Goal: Task Accomplishment & Management: Complete application form

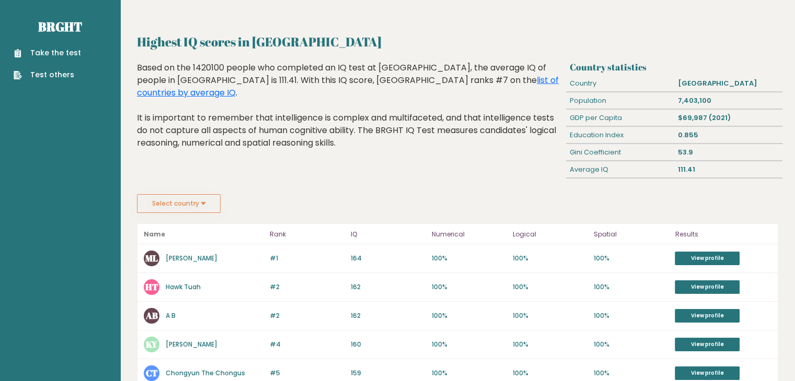
scroll to position [85, 0]
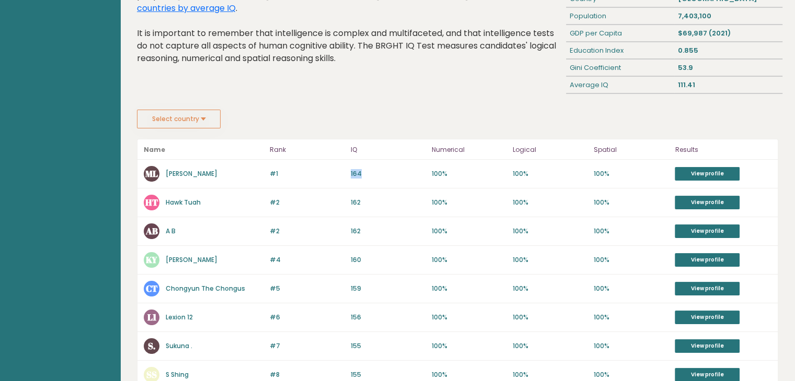
drag, startPoint x: 401, startPoint y: 176, endPoint x: 330, endPoint y: 171, distance: 71.3
click at [330, 171] on div "#1 ML Martin Lam 165 #1 164 100% 100% 100% View profile" at bounding box center [457, 174] width 640 height 29
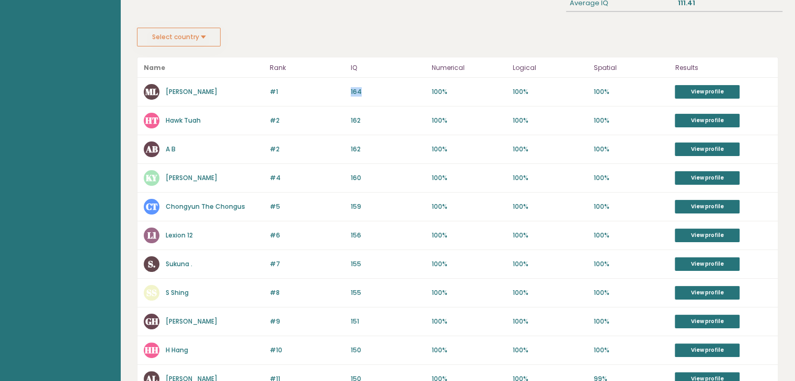
scroll to position [223, 0]
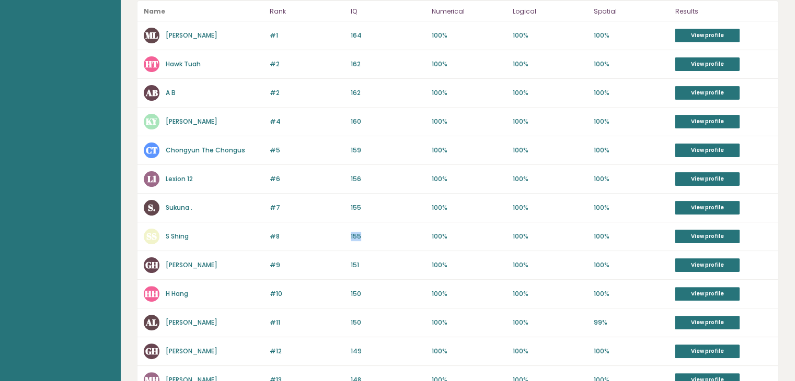
drag, startPoint x: 413, startPoint y: 232, endPoint x: 350, endPoint y: 229, distance: 63.3
click at [351, 232] on p "155" at bounding box center [388, 236] width 75 height 9
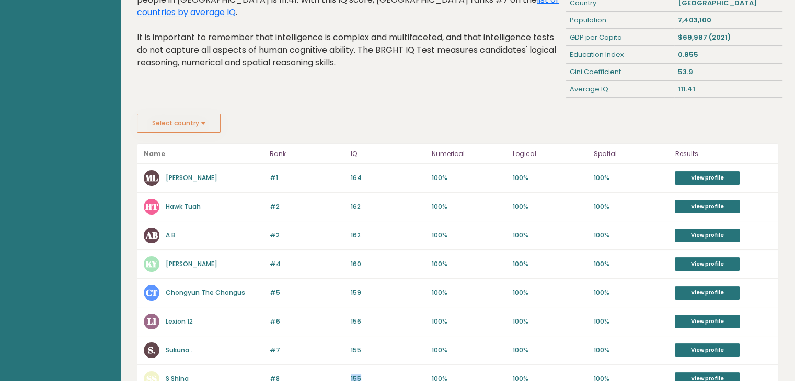
scroll to position [0, 0]
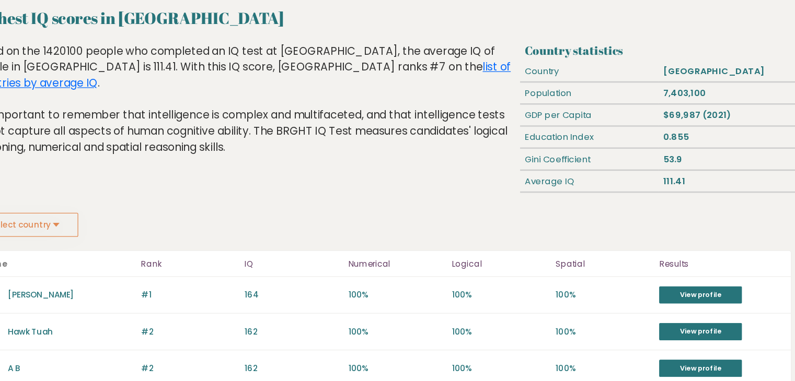
drag, startPoint x: 729, startPoint y: 115, endPoint x: 668, endPoint y: 114, distance: 61.2
click at [668, 114] on div "GDP per Capita $69,987 (2021)" at bounding box center [674, 118] width 216 height 17
click at [668, 114] on div "GDP per Capita" at bounding box center [620, 118] width 108 height 17
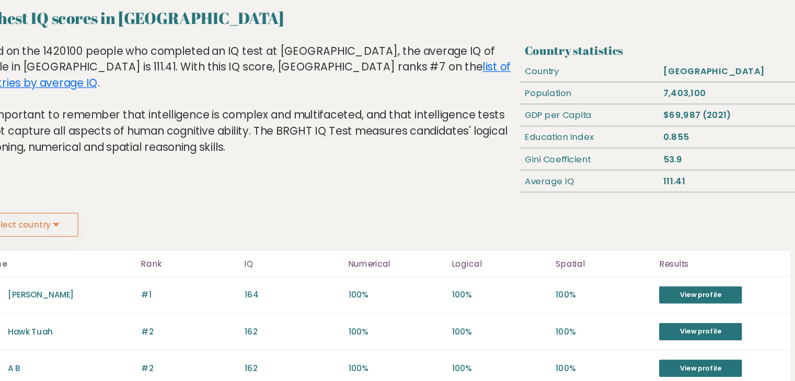
click at [668, 114] on div "GDP per Capita" at bounding box center [620, 118] width 108 height 17
click at [680, 119] on div "$69,987 (2021)" at bounding box center [728, 118] width 108 height 17
click at [682, 158] on div "53.9" at bounding box center [728, 152] width 108 height 17
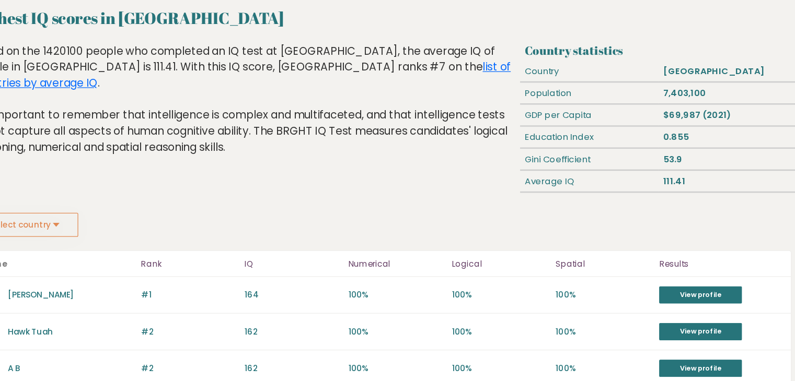
click at [687, 175] on div "111.41" at bounding box center [728, 169] width 108 height 17
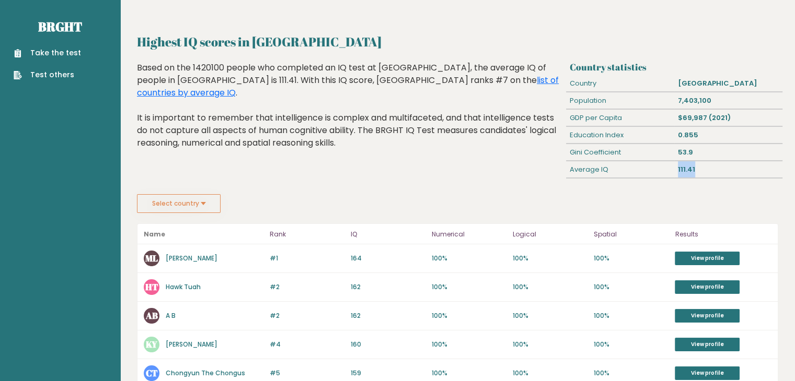
click at [202, 198] on button "Select country" at bounding box center [179, 203] width 84 height 19
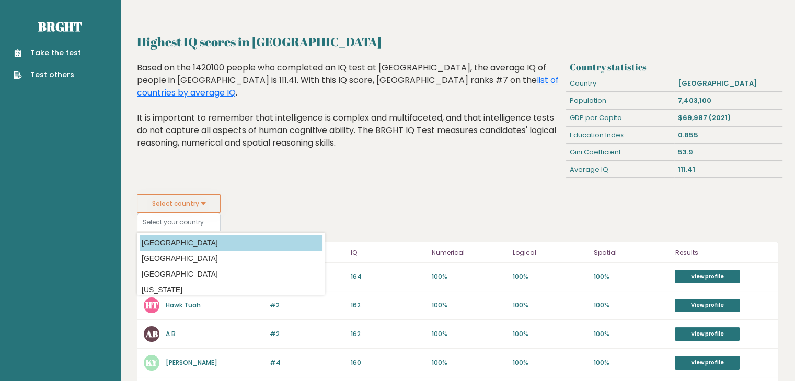
click at [189, 239] on option "Afghanistan" at bounding box center [231, 243] width 183 height 15
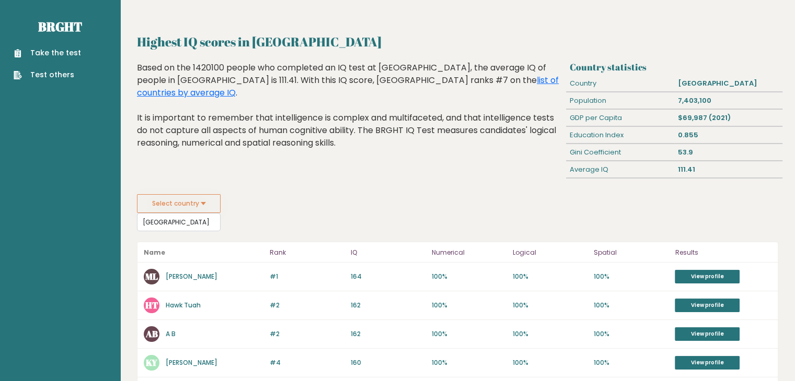
click at [56, 53] on link "Take the test" at bounding box center [47, 53] width 67 height 11
click at [169, 211] on button "Select country" at bounding box center [179, 203] width 84 height 19
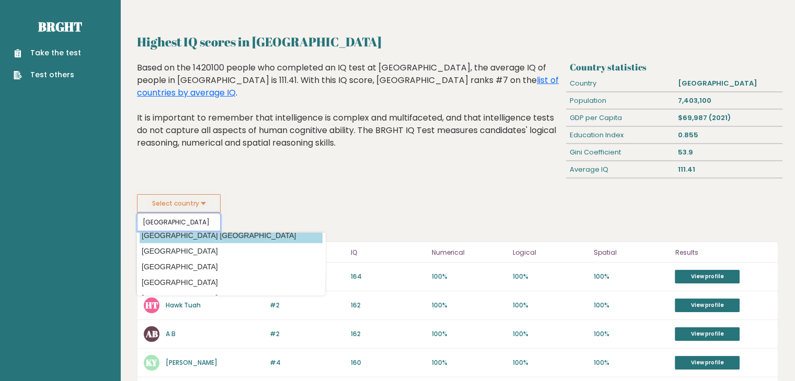
scroll to position [3672, 0]
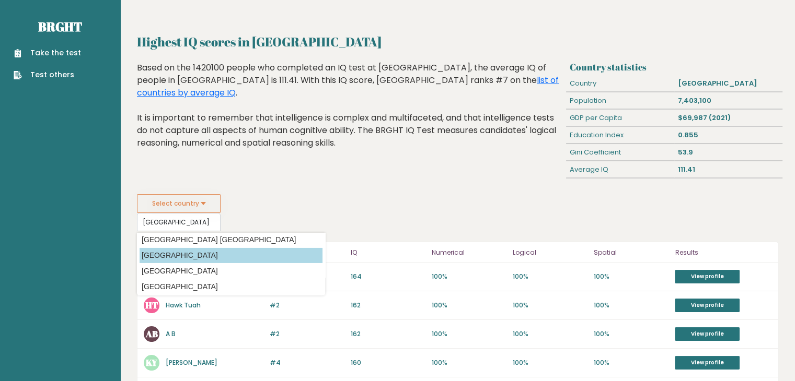
click at [205, 256] on option "United States of America" at bounding box center [231, 255] width 183 height 15
type input "United States of America"
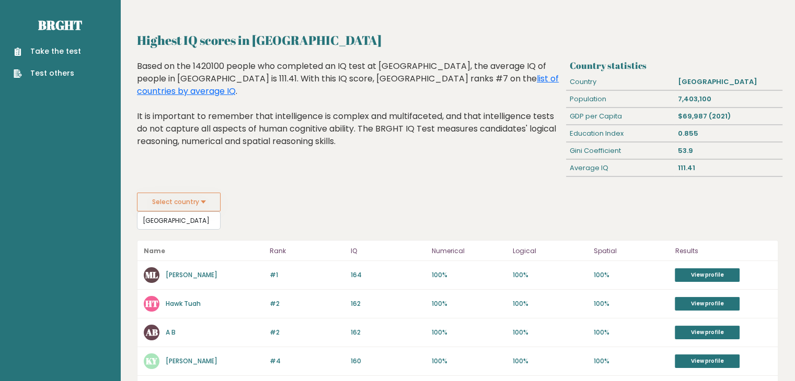
scroll to position [2, 0]
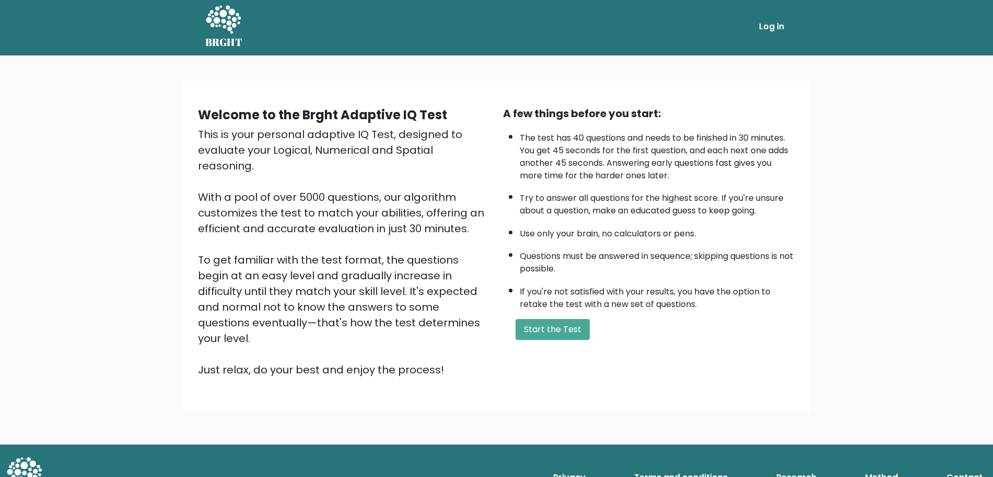
scroll to position [2, 0]
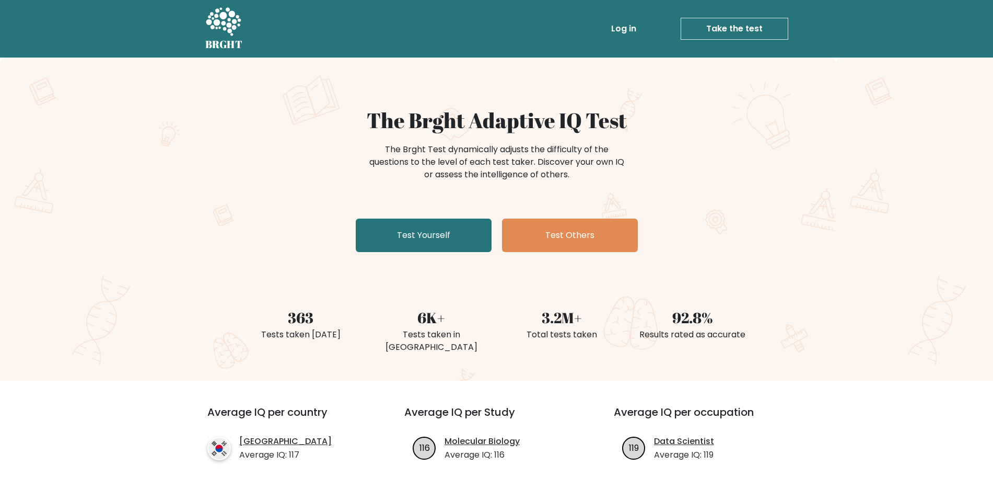
scroll to position [211, 0]
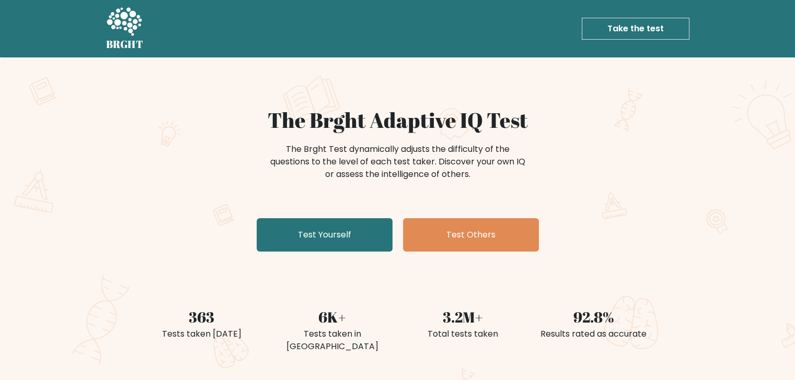
scroll to position [65, 0]
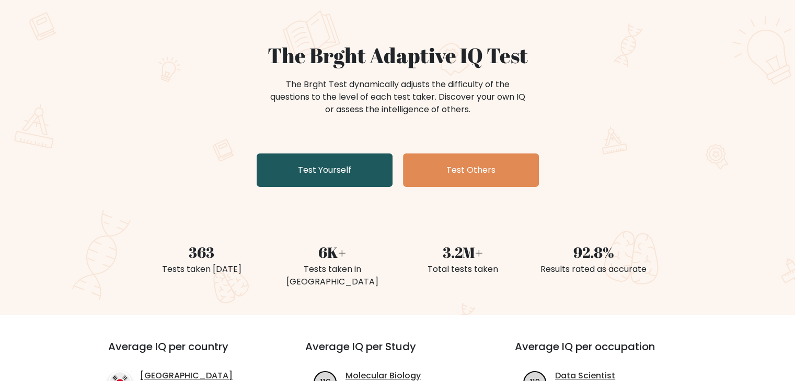
click at [373, 179] on link "Test Yourself" at bounding box center [325, 170] width 136 height 33
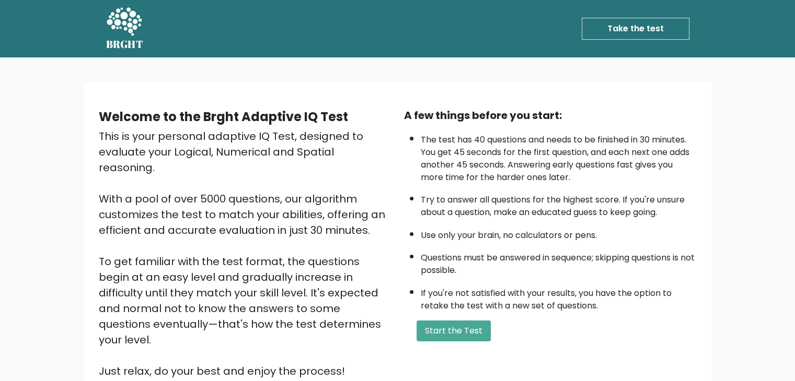
scroll to position [97, 0]
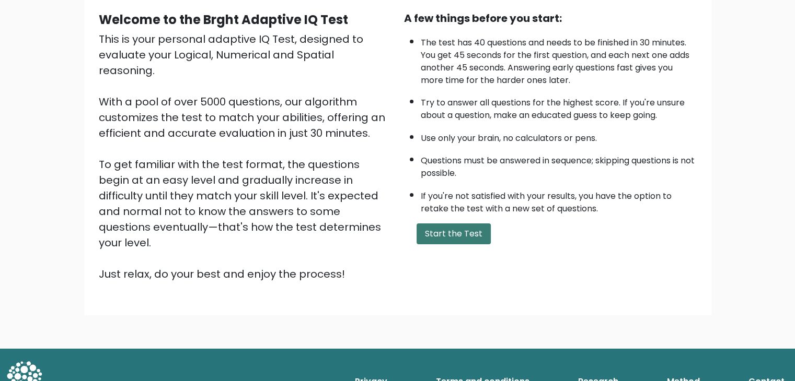
click at [427, 236] on button "Start the Test" at bounding box center [453, 234] width 74 height 21
click at [435, 237] on button "Start the Test" at bounding box center [453, 234] width 74 height 21
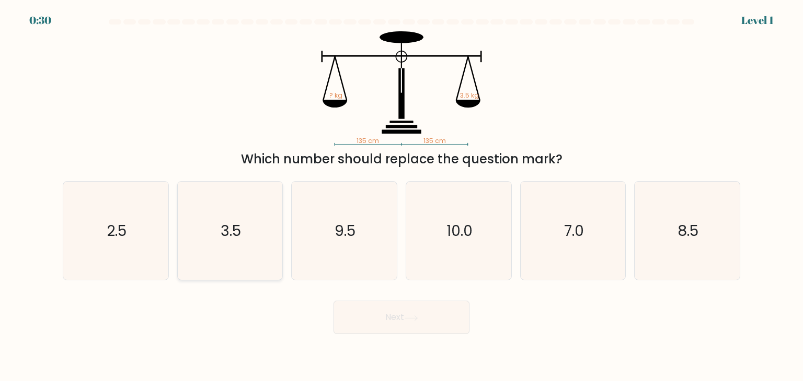
click at [231, 259] on icon "3.5" at bounding box center [230, 231] width 98 height 98
click at [401, 196] on input "b. 3.5" at bounding box center [401, 193] width 1 height 5
radio input "true"
click at [376, 327] on button "Next" at bounding box center [401, 317] width 136 height 33
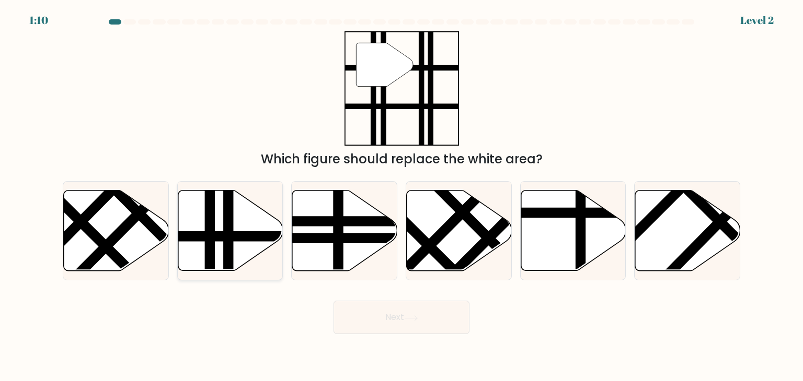
click at [252, 237] on line at bounding box center [262, 237] width 212 height 0
click at [401, 196] on input "b." at bounding box center [401, 193] width 1 height 5
radio input "true"
click at [445, 321] on button "Next" at bounding box center [401, 317] width 136 height 33
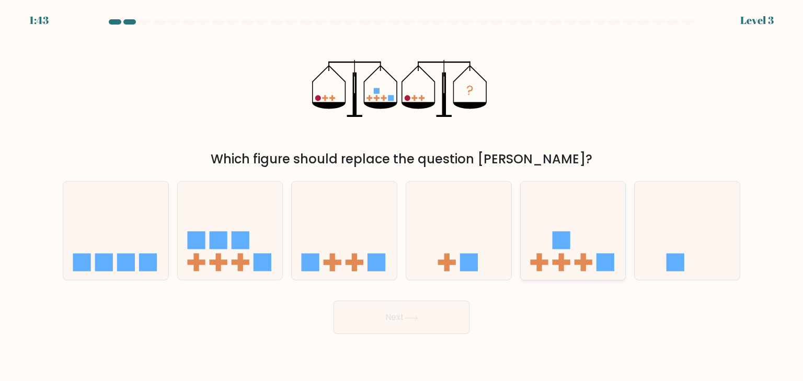
click at [583, 244] on icon at bounding box center [572, 231] width 105 height 87
click at [402, 196] on input "e." at bounding box center [401, 193] width 1 height 5
radio input "true"
click at [449, 322] on button "Next" at bounding box center [401, 317] width 136 height 33
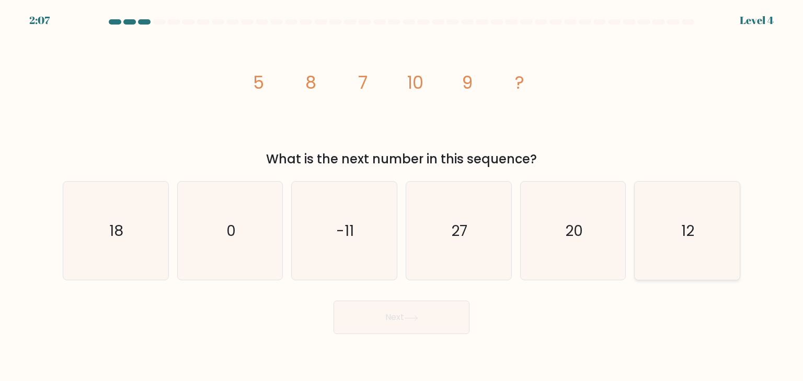
click at [663, 217] on icon "12" at bounding box center [687, 231] width 98 height 98
click at [402, 196] on input "f. 12" at bounding box center [401, 193] width 1 height 5
radio input "true"
click at [400, 313] on button "Next" at bounding box center [401, 317] width 136 height 33
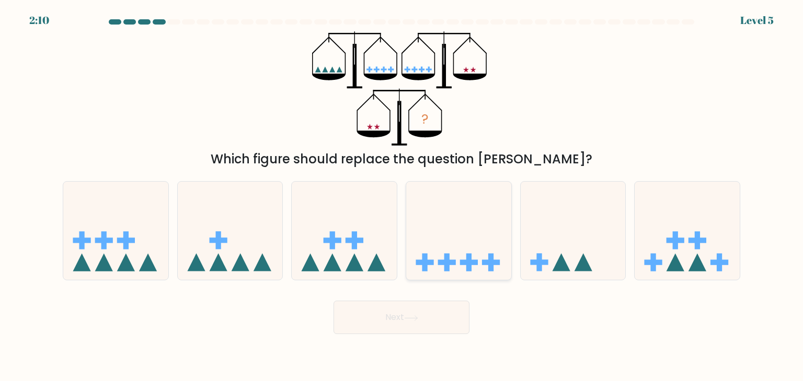
click at [491, 198] on icon at bounding box center [458, 231] width 105 height 87
click at [402, 196] on input "d." at bounding box center [401, 193] width 1 height 5
radio input "true"
click at [411, 316] on icon at bounding box center [411, 319] width 14 height 6
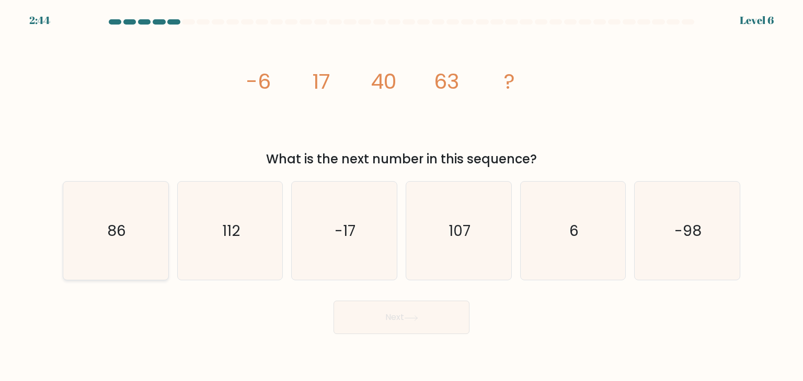
click at [138, 218] on icon "86" at bounding box center [115, 231] width 98 height 98
click at [401, 196] on input "a. 86" at bounding box center [401, 193] width 1 height 5
radio input "true"
click at [433, 322] on button "Next" at bounding box center [401, 317] width 136 height 33
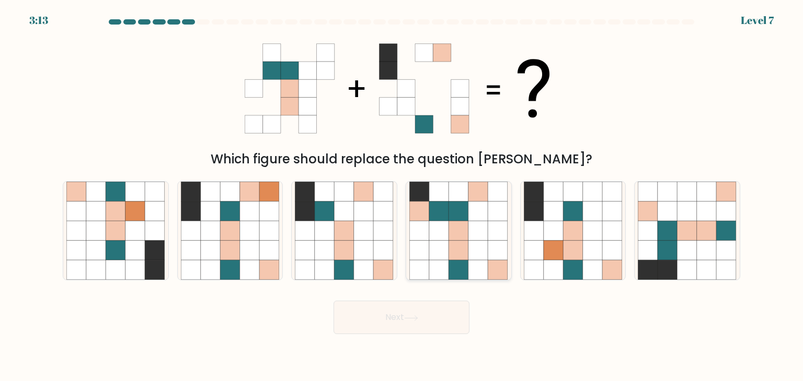
click at [473, 239] on icon at bounding box center [478, 231] width 20 height 20
click at [402, 196] on input "d." at bounding box center [401, 193] width 1 height 5
radio input "true"
click at [454, 328] on button "Next" at bounding box center [401, 317] width 136 height 33
click at [430, 327] on button "Next" at bounding box center [401, 317] width 136 height 33
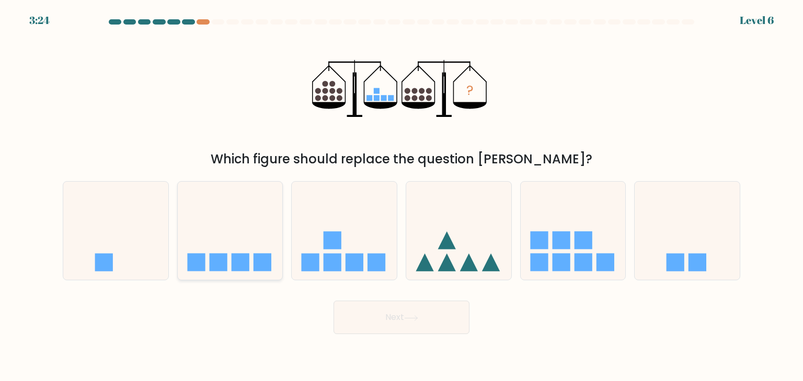
click at [256, 255] on rect at bounding box center [262, 263] width 18 height 18
click at [401, 196] on input "b." at bounding box center [401, 193] width 1 height 5
radio input "true"
click at [448, 324] on button "Next" at bounding box center [401, 317] width 136 height 33
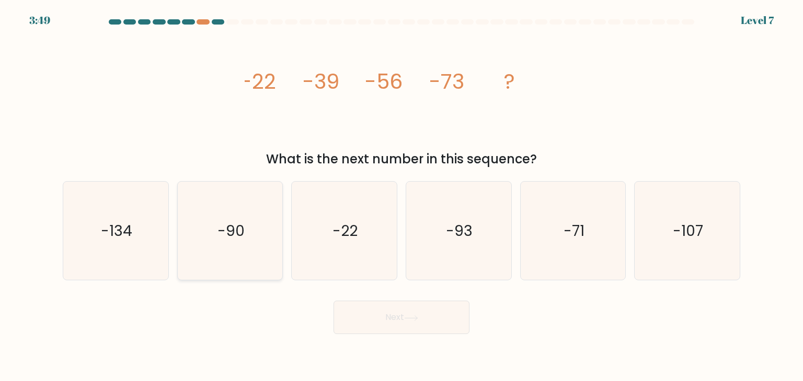
click at [257, 215] on icon "-90" at bounding box center [230, 231] width 98 height 98
click at [401, 196] on input "b. -90" at bounding box center [401, 193] width 1 height 5
radio input "true"
click at [393, 327] on button "Next" at bounding box center [401, 317] width 136 height 33
click at [396, 308] on button "Next" at bounding box center [401, 317] width 136 height 33
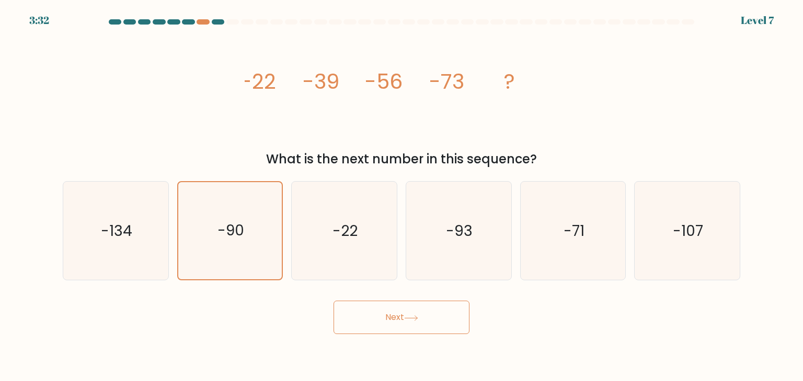
click at [406, 328] on button "Next" at bounding box center [401, 317] width 136 height 33
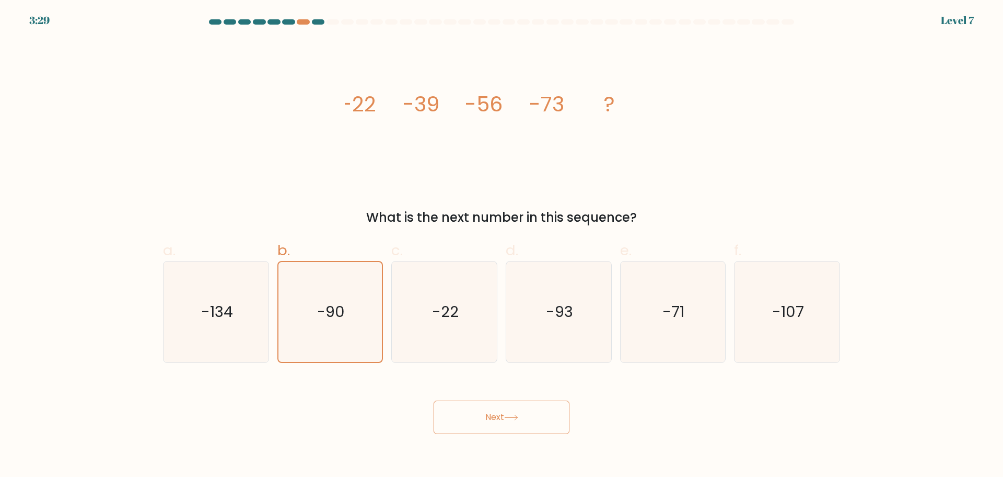
click at [532, 381] on button "Next" at bounding box center [502, 416] width 136 height 33
click at [528, 381] on button "Next" at bounding box center [502, 416] width 136 height 33
click at [319, 27] on div at bounding box center [502, 23] width 690 height 9
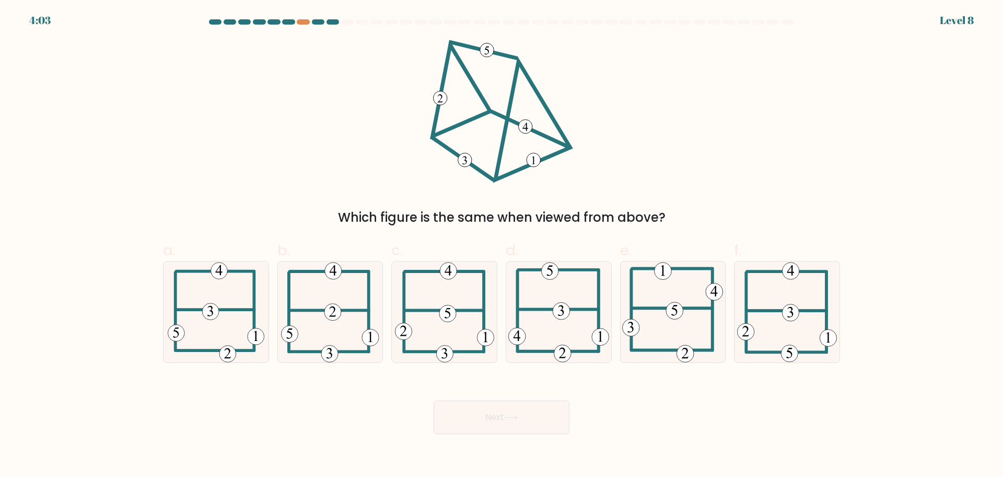
click at [319, 24] on div at bounding box center [318, 21] width 13 height 5
click at [445, 302] on icon at bounding box center [444, 311] width 99 height 101
click at [502, 245] on input "c." at bounding box center [502, 241] width 1 height 7
radio input "true"
click at [500, 381] on button "Next" at bounding box center [502, 416] width 136 height 33
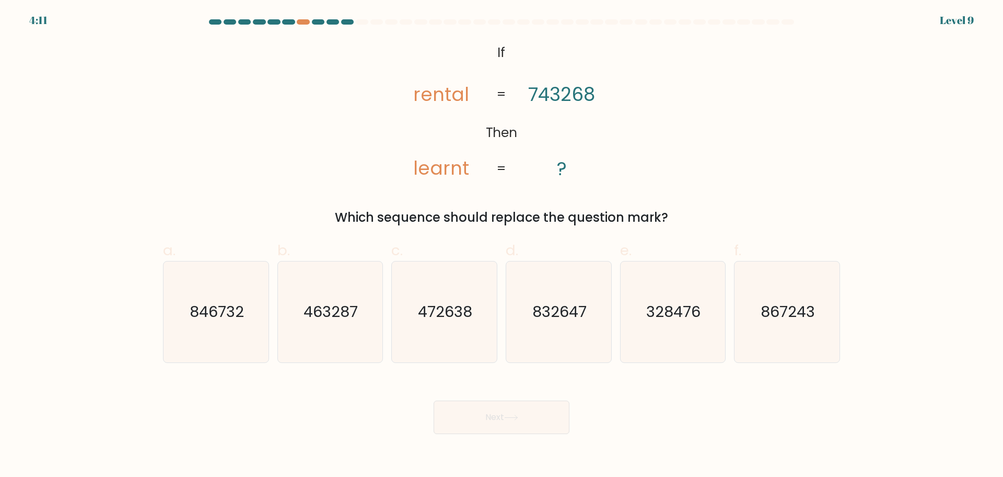
click at [303, 25] on div at bounding box center [502, 23] width 690 height 9
click at [301, 22] on div at bounding box center [303, 21] width 13 height 5
click at [204, 311] on text "846732" at bounding box center [217, 311] width 54 height 21
click at [502, 245] on input "a. 846732" at bounding box center [502, 241] width 1 height 7
radio input "true"
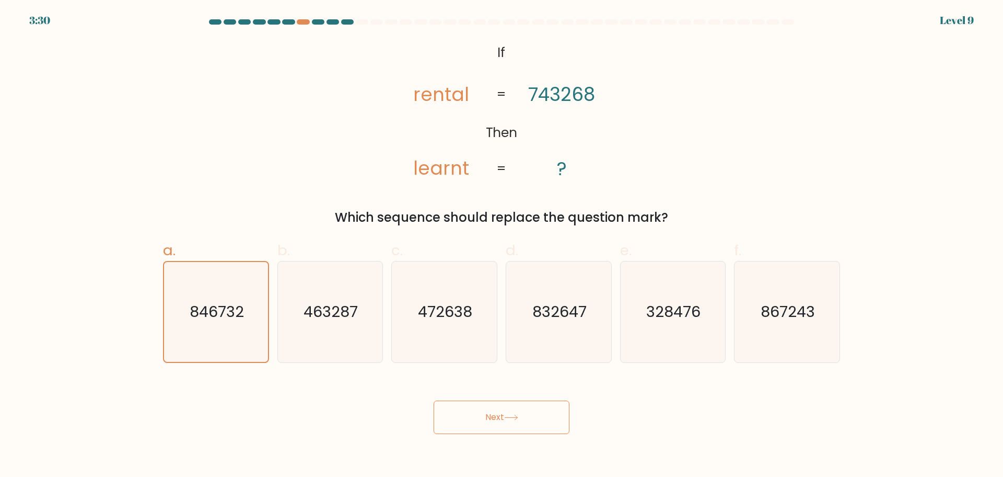
click at [507, 381] on button "Next" at bounding box center [502, 416] width 136 height 33
click at [520, 381] on button "Next" at bounding box center [502, 416] width 136 height 33
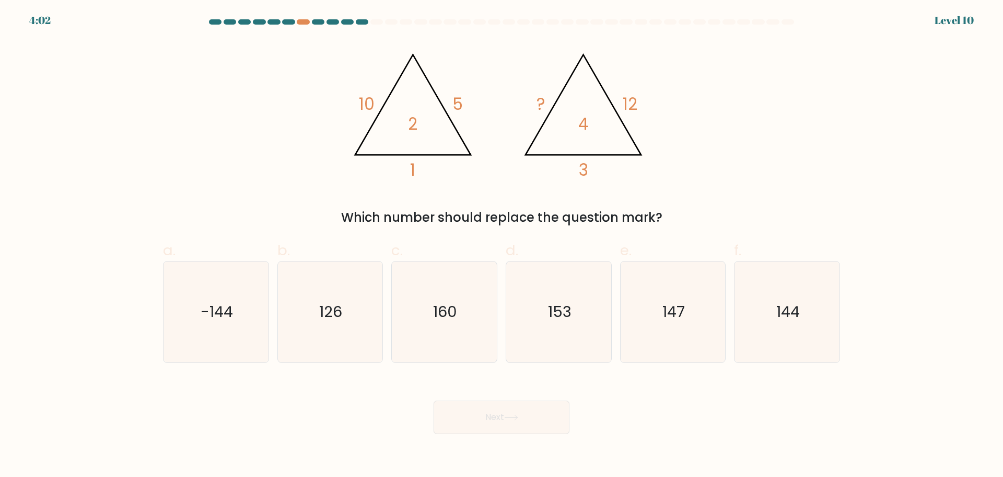
click at [468, 381] on button "Next" at bounding box center [502, 416] width 136 height 33
click at [802, 340] on div "f. 144" at bounding box center [787, 300] width 114 height 123
click at [770, 314] on icon "144" at bounding box center [787, 311] width 101 height 101
click at [502, 245] on input "f. 144" at bounding box center [502, 241] width 1 height 7
radio input "true"
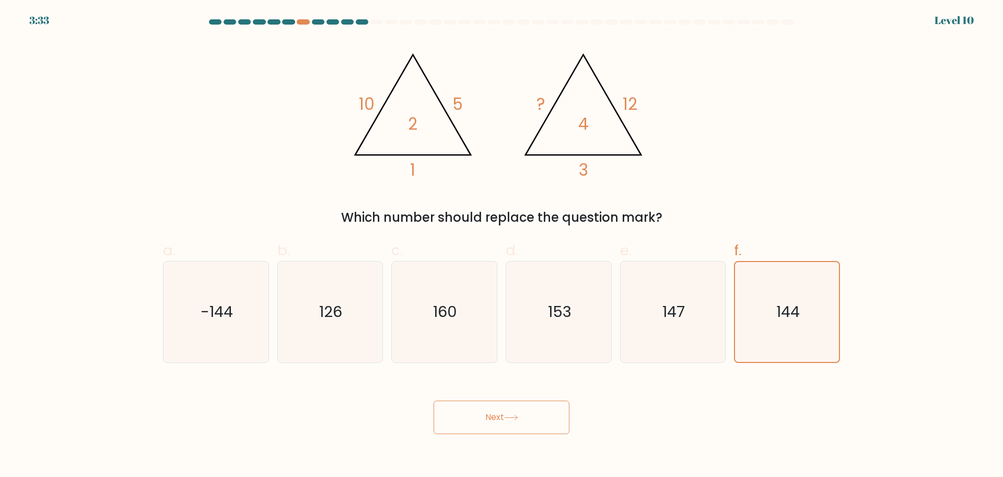
click at [543, 381] on button "Next" at bounding box center [502, 416] width 136 height 33
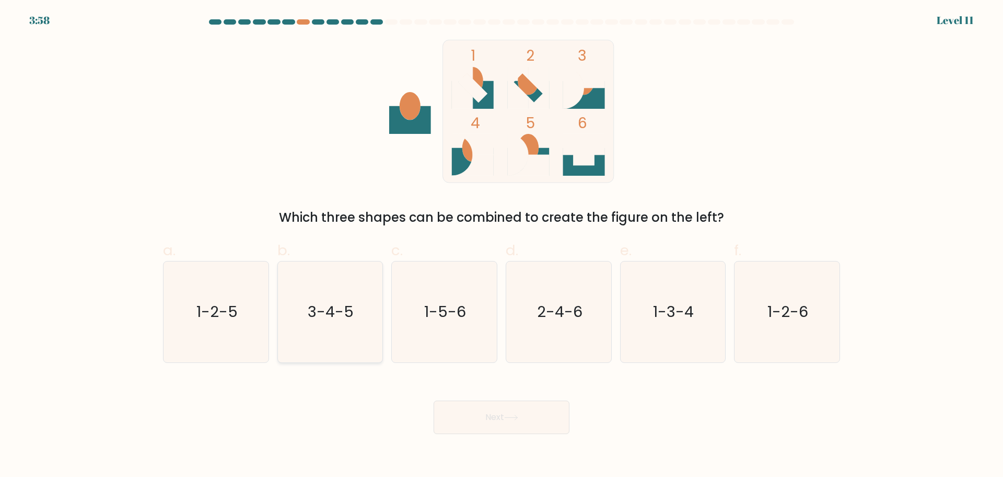
click at [306, 328] on icon "3-4-5" at bounding box center [330, 311] width 101 height 101
click at [502, 245] on input "b. 3-4-5" at bounding box center [502, 241] width 1 height 7
radio input "true"
click at [546, 381] on button "Next" at bounding box center [502, 416] width 136 height 33
click at [534, 381] on button "Next" at bounding box center [502, 416] width 136 height 33
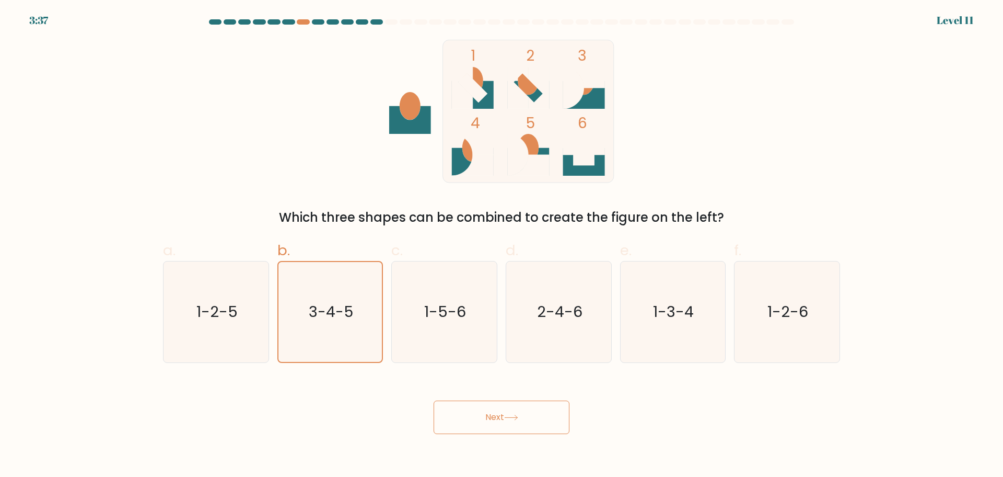
click at [518, 381] on icon at bounding box center [511, 417] width 14 height 6
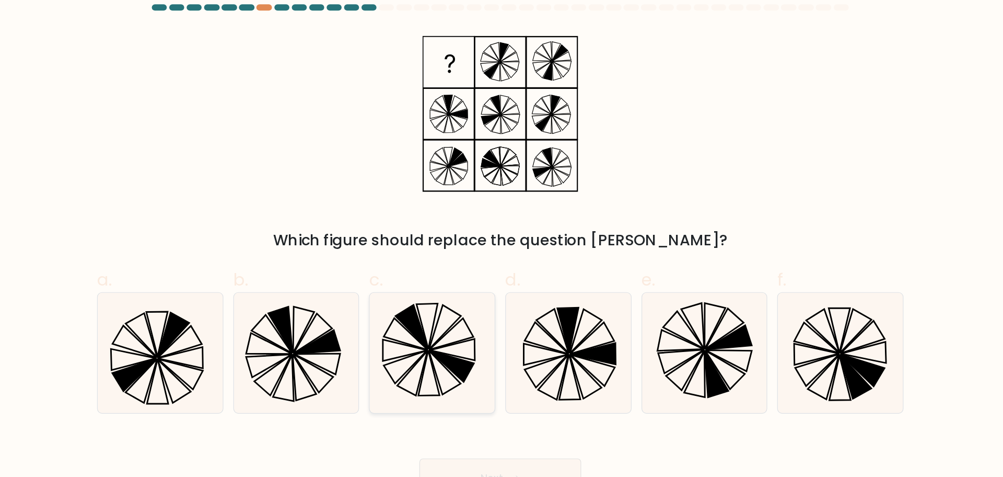
click at [437, 325] on icon at bounding box center [442, 328] width 18 height 38
click at [502, 245] on input "c." at bounding box center [502, 241] width 1 height 7
radio input "true"
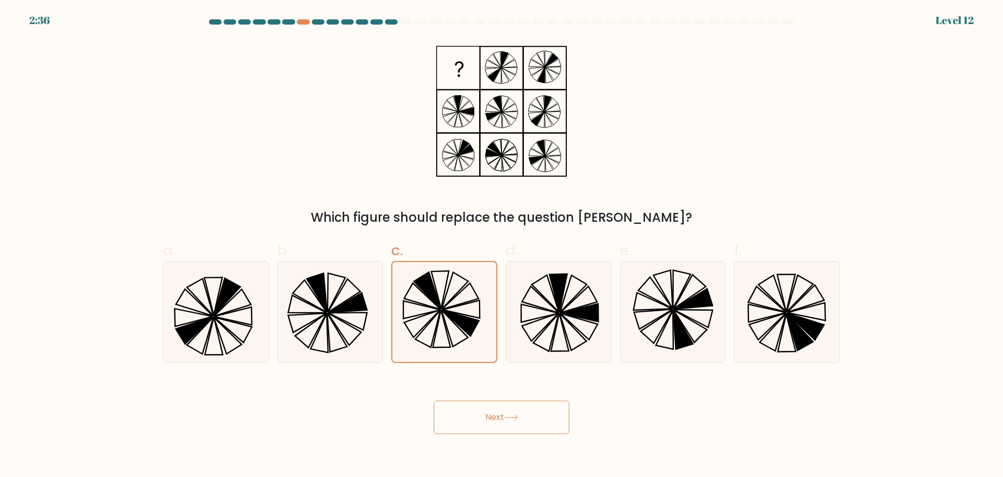
click at [525, 381] on button "Next" at bounding box center [502, 416] width 136 height 33
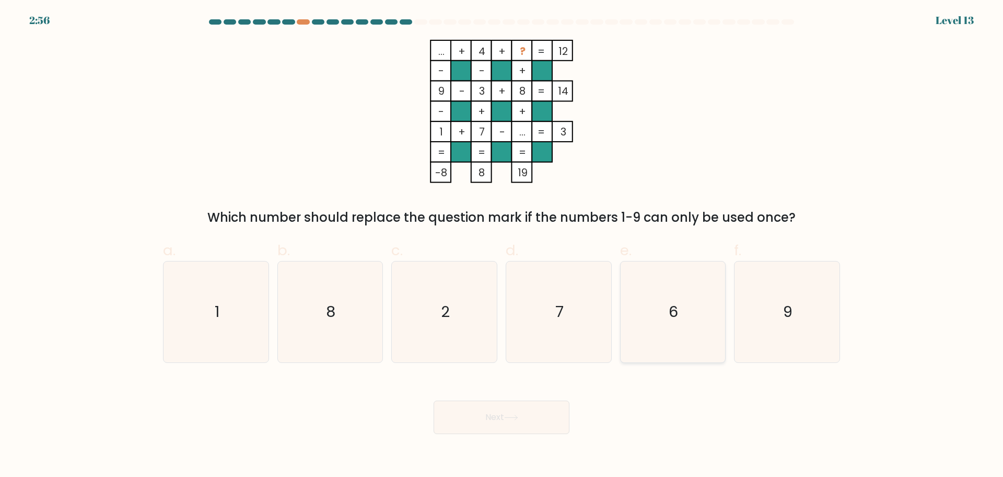
click at [665, 339] on icon "6" at bounding box center [672, 311] width 101 height 101
click at [502, 245] on input "e. 6" at bounding box center [502, 241] width 1 height 7
radio input "true"
click at [527, 381] on button "Next" at bounding box center [502, 416] width 136 height 33
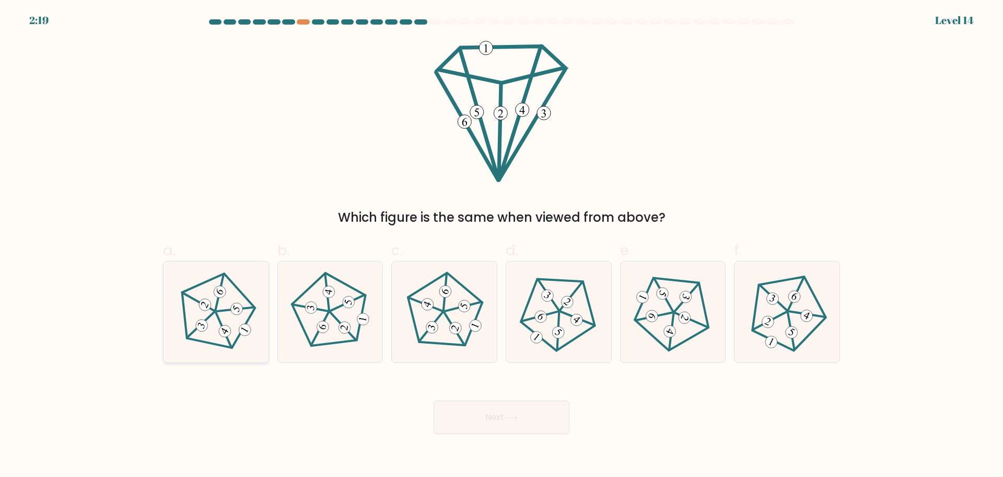
click at [216, 305] on 546 at bounding box center [219, 292] width 27 height 36
click at [502, 245] on input "a." at bounding box center [502, 241] width 1 height 7
radio input "true"
click at [473, 381] on button "Next" at bounding box center [502, 416] width 136 height 33
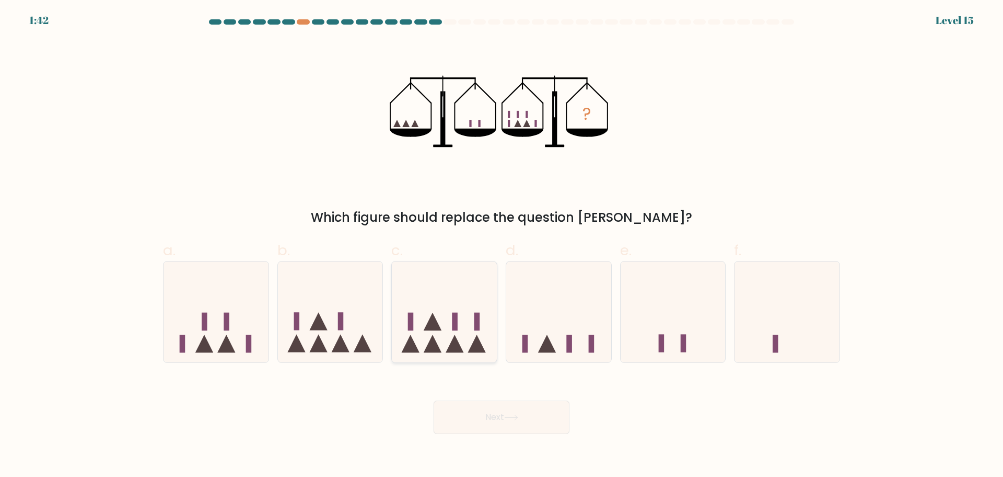
click at [434, 331] on icon at bounding box center [444, 311] width 105 height 87
click at [502, 245] on input "c." at bounding box center [502, 241] width 1 height 7
radio input "true"
click at [524, 381] on button "Next" at bounding box center [502, 416] width 136 height 33
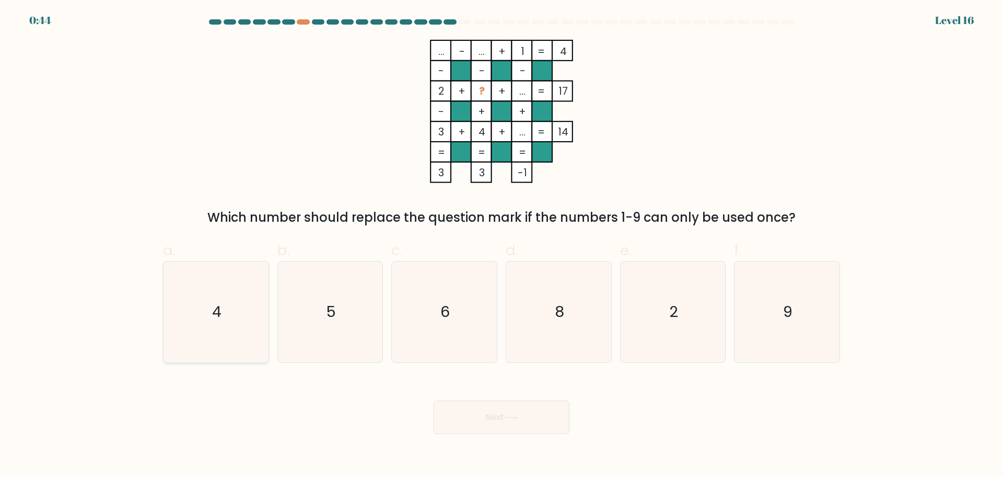
click at [210, 341] on icon "4" at bounding box center [216, 311] width 101 height 101
click at [502, 245] on input "a. 4" at bounding box center [502, 241] width 1 height 7
radio input "true"
click at [539, 381] on button "Next" at bounding box center [502, 416] width 136 height 33
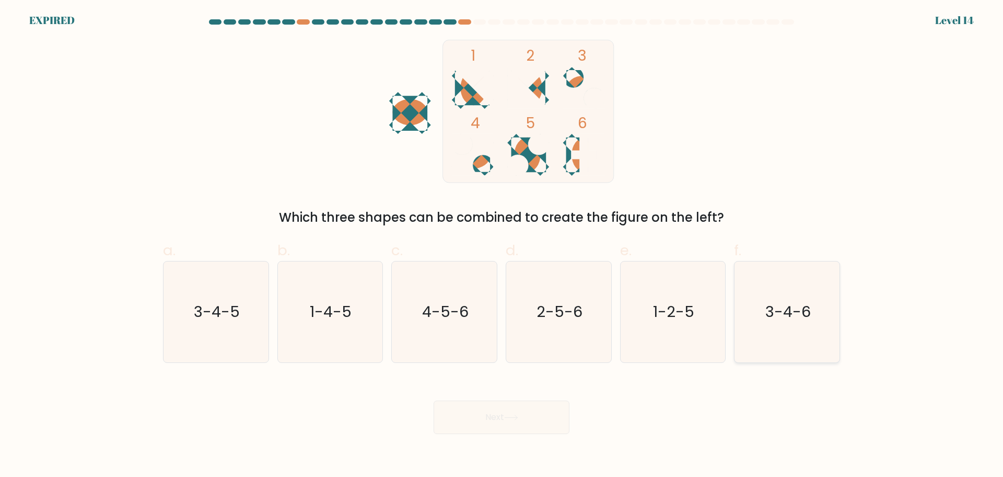
click at [753, 330] on icon "3-4-6" at bounding box center [787, 311] width 101 height 101
click at [502, 245] on input "f. 3-4-6" at bounding box center [502, 241] width 1 height 7
radio input "true"
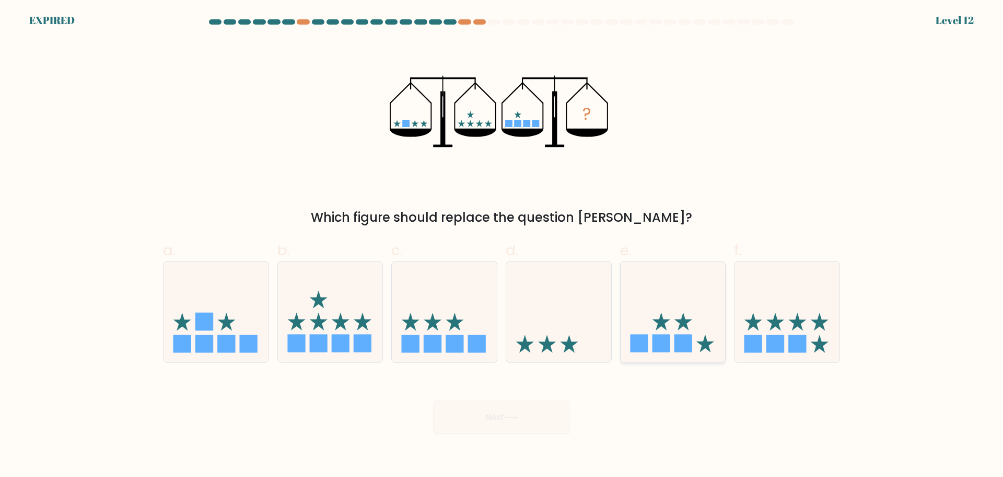
click at [672, 341] on icon at bounding box center [673, 311] width 105 height 87
click at [502, 245] on input "e." at bounding box center [502, 241] width 1 height 7
radio input "true"
